Goal: Navigation & Orientation: Find specific page/section

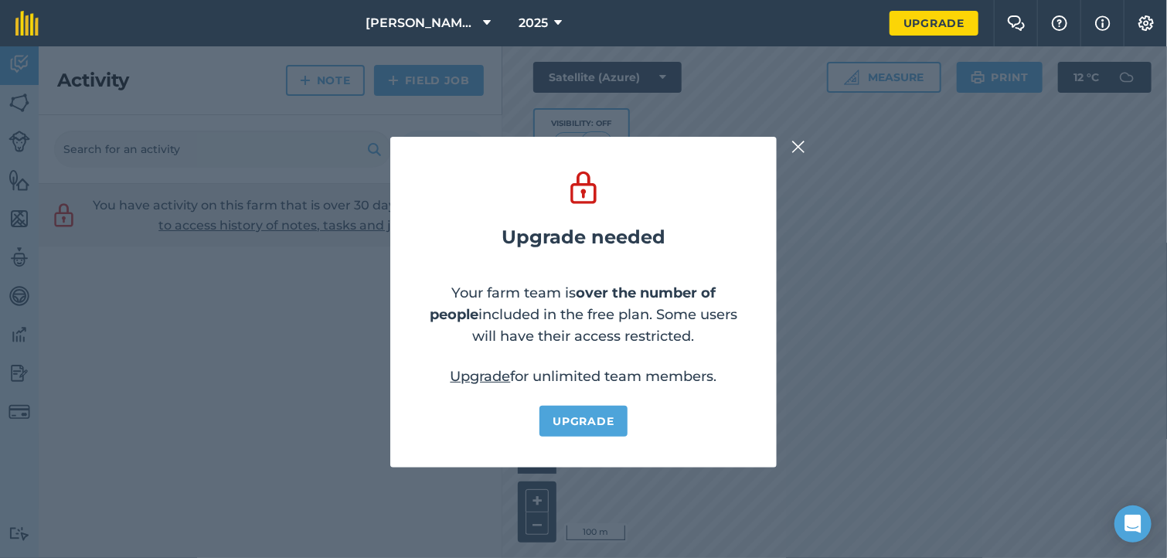
click at [795, 147] on img at bounding box center [799, 147] width 14 height 19
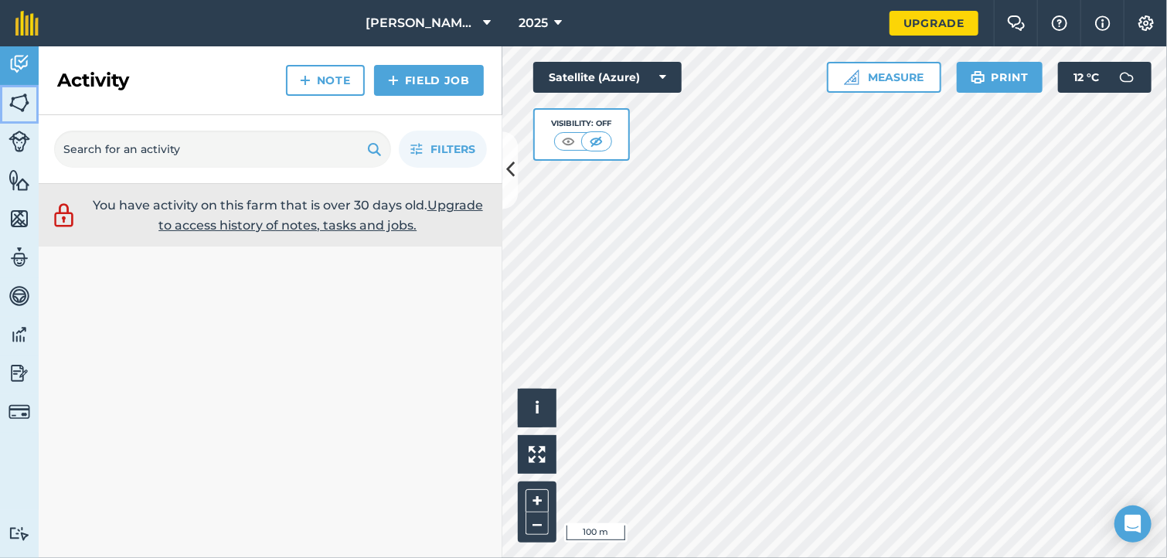
click at [12, 106] on img at bounding box center [20, 102] width 22 height 23
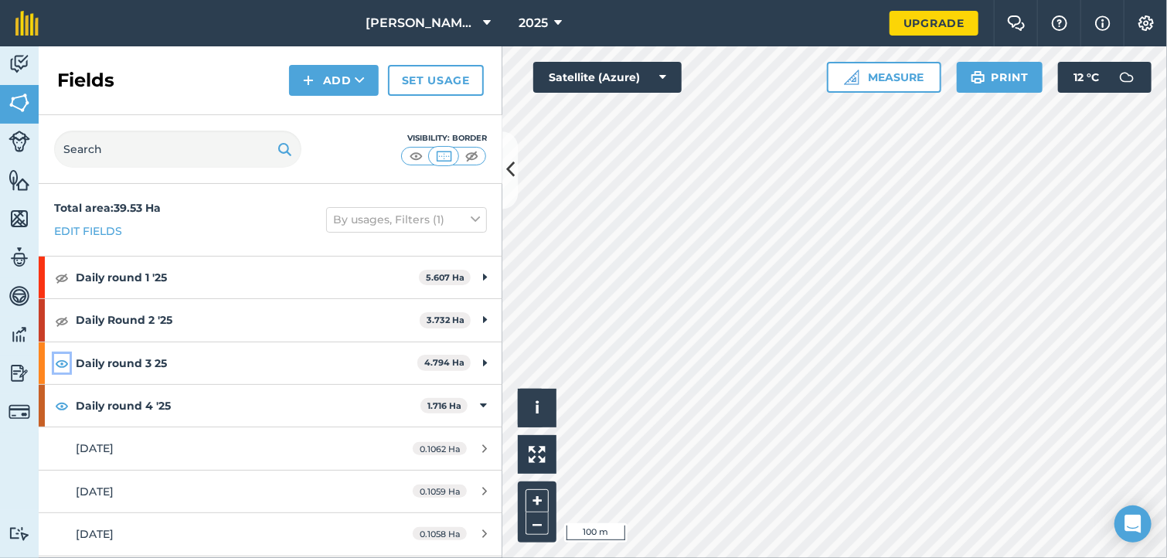
click at [62, 360] on img at bounding box center [62, 363] width 14 height 19
click at [60, 408] on img at bounding box center [62, 406] width 14 height 19
click at [59, 319] on img at bounding box center [62, 321] width 14 height 19
click at [63, 322] on img at bounding box center [62, 321] width 14 height 19
click at [62, 365] on img at bounding box center [62, 363] width 14 height 19
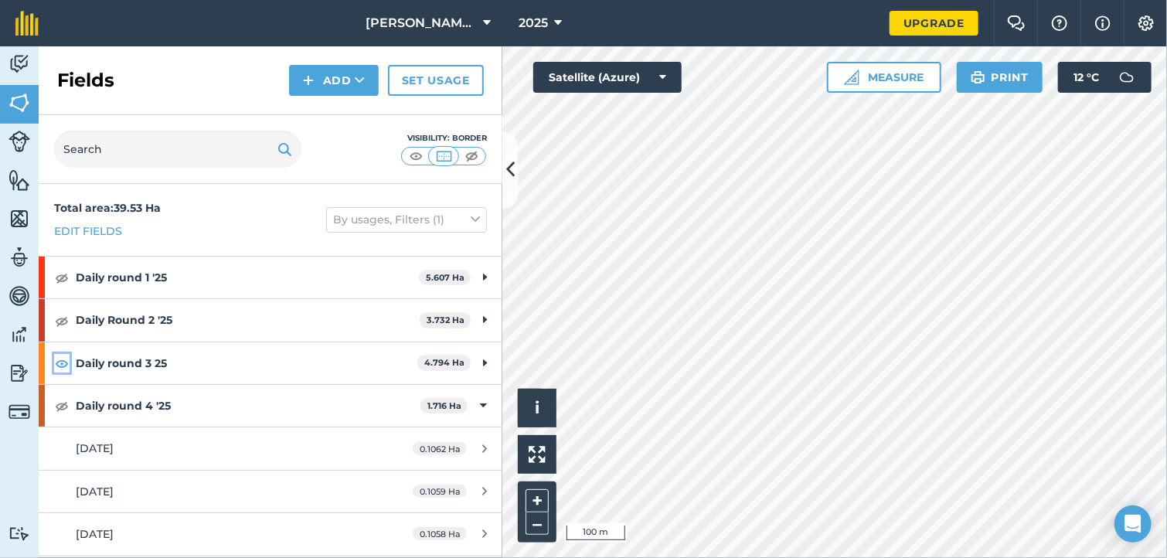
click at [62, 365] on img at bounding box center [62, 363] width 14 height 19
click at [59, 278] on img at bounding box center [62, 277] width 14 height 19
click at [63, 278] on img at bounding box center [62, 277] width 14 height 19
